Goal: Find specific page/section: Find specific page/section

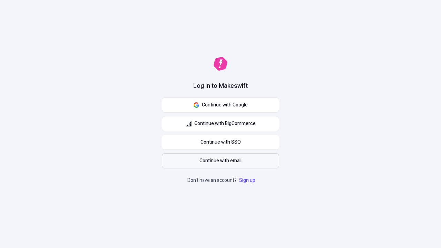
click at [221, 161] on span "Continue with email" at bounding box center [221, 161] width 42 height 8
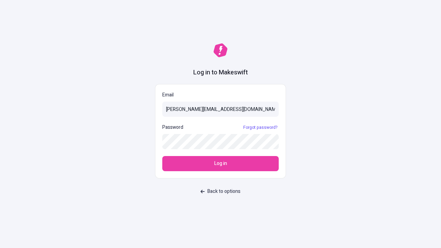
type input "[PERSON_NAME][EMAIL_ADDRESS][DOMAIN_NAME]"
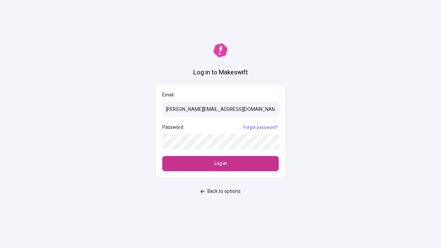
click at [221, 164] on span "Log in" at bounding box center [221, 164] width 13 height 8
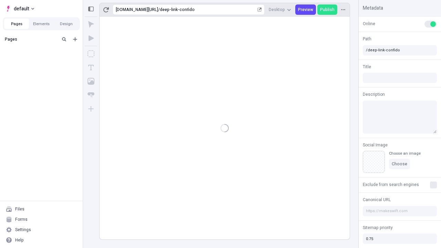
type input "/deep-link-confido"
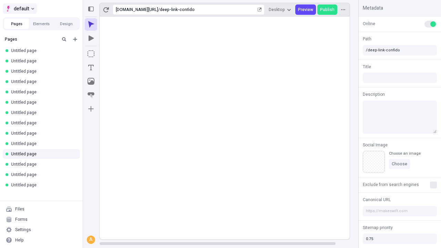
click at [19, 9] on span "default" at bounding box center [22, 8] width 16 height 8
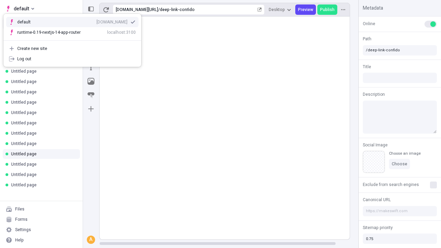
click at [97, 21] on div "[DOMAIN_NAME]" at bounding box center [112, 22] width 31 height 6
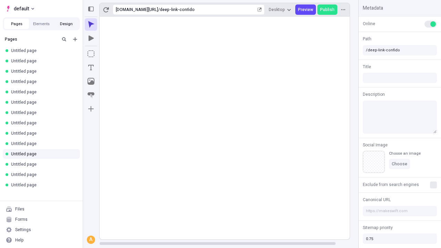
click at [66, 24] on button "Design" at bounding box center [66, 24] width 25 height 10
